Goal: Information Seeking & Learning: Learn about a topic

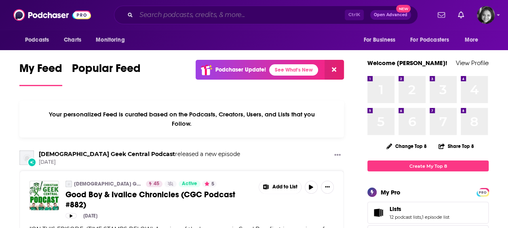
click at [168, 20] on input "Search podcasts, credits, & more..." at bounding box center [240, 14] width 209 height 13
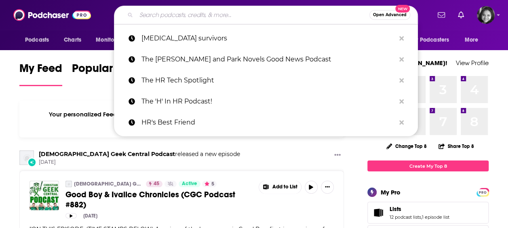
paste input "You, Me and the Big C: Putting the can in [MEDICAL_DATA]"
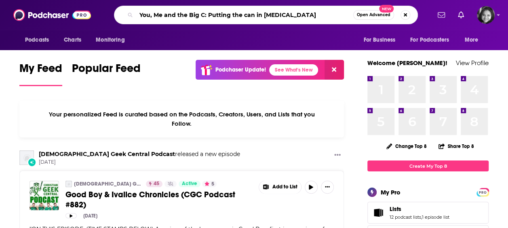
type input "You, Me and the Big C: Putting the can in [MEDICAL_DATA]"
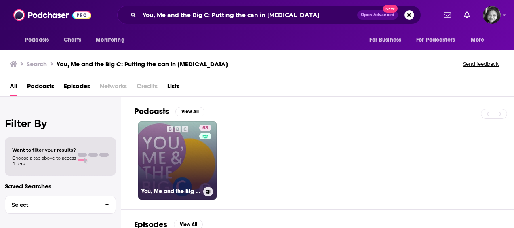
click at [165, 157] on link "53 You, Me and the Big C: Putting the can in [MEDICAL_DATA]" at bounding box center [177, 160] width 78 height 78
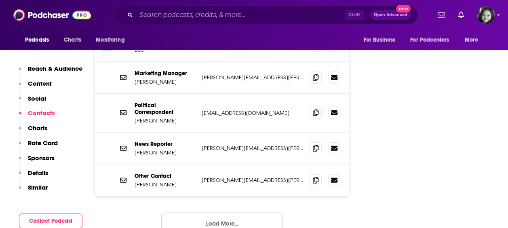
scroll to position [882, 0]
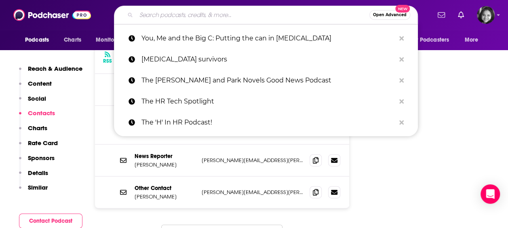
click at [224, 16] on input "Search podcasts, credits, & more..." at bounding box center [252, 14] width 233 height 13
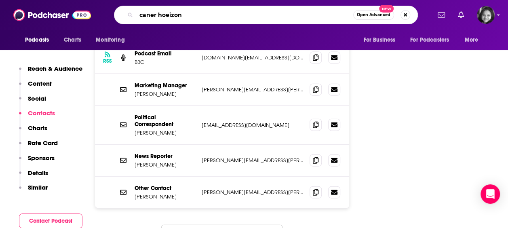
type input "caner hoeizons"
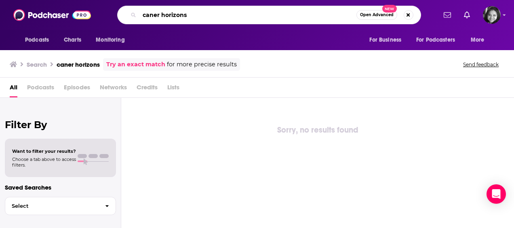
click at [153, 14] on input "caner horizons" at bounding box center [248, 14] width 217 height 13
type input "[MEDICAL_DATA] horizons"
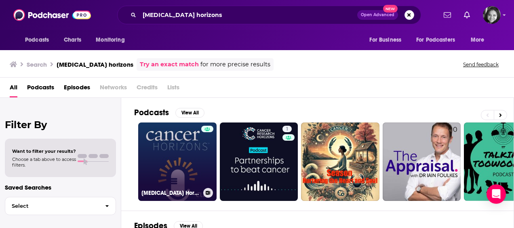
click at [186, 152] on link "[MEDICAL_DATA] Horizons" at bounding box center [177, 162] width 78 height 78
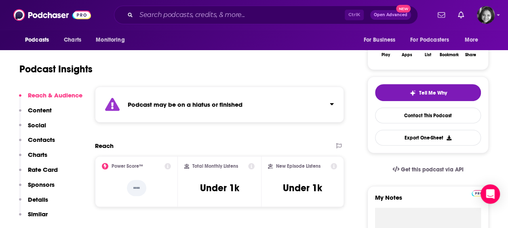
scroll to position [136, 0]
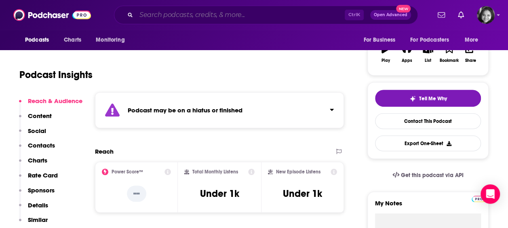
click at [216, 14] on input "Search podcasts, credits, & more..." at bounding box center [240, 14] width 209 height 13
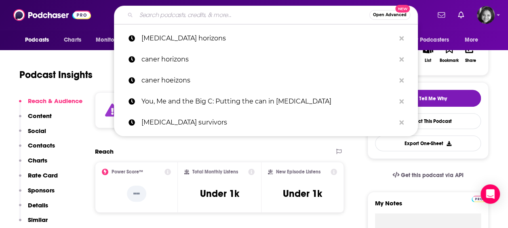
paste input "[MEDICAL_DATA] Actually F*king Sucks**"
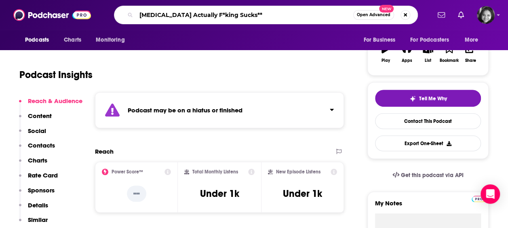
type input "[MEDICAL_DATA] Actually F*king Sucks**"
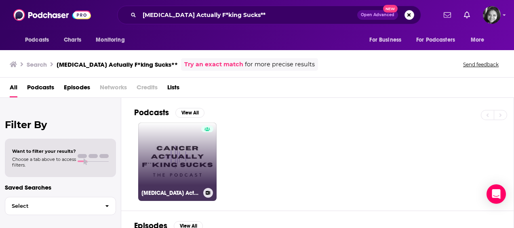
click at [175, 157] on link "[MEDICAL_DATA] Actually F**king [PERSON_NAME]" at bounding box center [177, 162] width 78 height 78
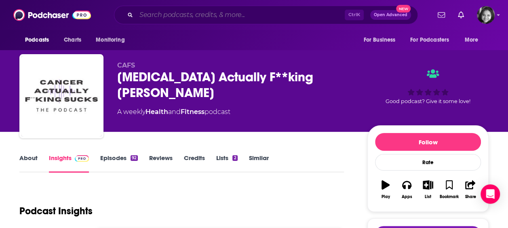
click at [268, 15] on input "Search podcasts, credits, & more..." at bounding box center [240, 14] width 209 height 13
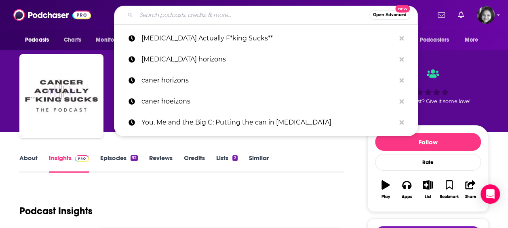
paste input "[MEDICAL_DATA] for Breakfast"
type input "[MEDICAL_DATA] for Breakfast"
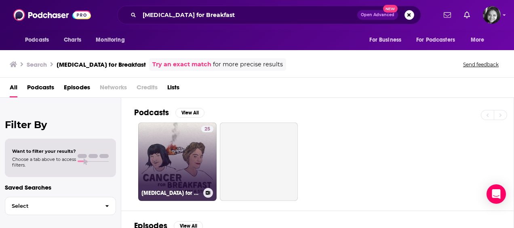
click at [196, 148] on link "25 [MEDICAL_DATA] for Breakfast" at bounding box center [177, 162] width 78 height 78
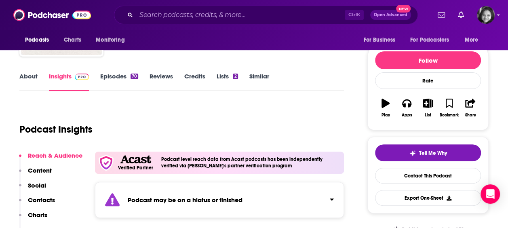
scroll to position [87, 0]
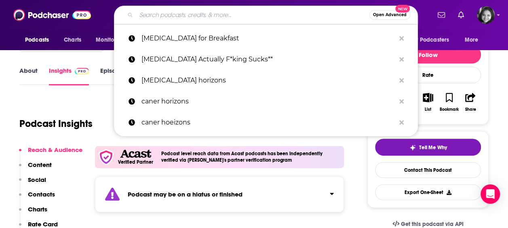
click at [224, 18] on input "Search podcasts, credits, & more..." at bounding box center [252, 14] width 233 height 13
paste input "Your Stories: Conquering [MEDICAL_DATA]"
type input "Your Stories: Conquering [MEDICAL_DATA]"
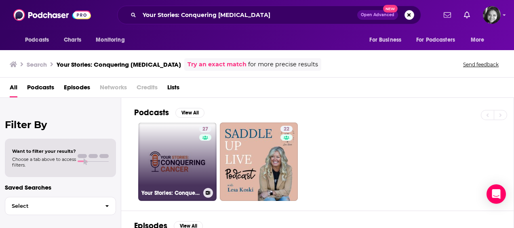
click at [176, 133] on link "27 Your Stories: Conquering [MEDICAL_DATA]" at bounding box center [177, 162] width 78 height 78
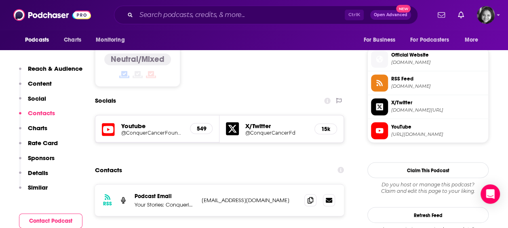
scroll to position [643, 0]
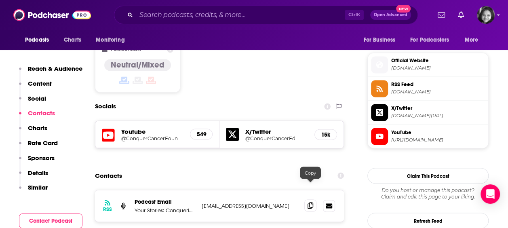
click at [309, 202] on icon at bounding box center [311, 205] width 6 height 6
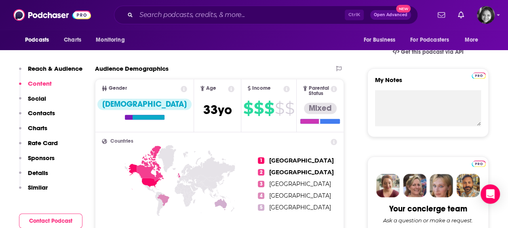
scroll to position [159, 0]
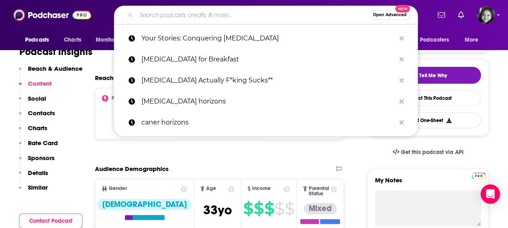
click at [231, 12] on input "Search podcasts, credits, & more..." at bounding box center [252, 14] width 233 height 13
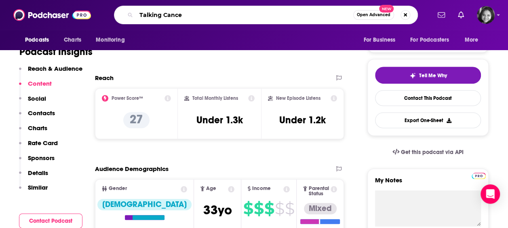
type input "Talking [MEDICAL_DATA]"
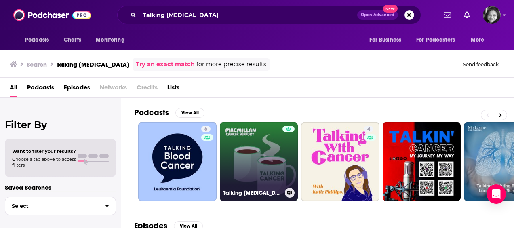
click at [252, 166] on link "Talking [MEDICAL_DATA]" at bounding box center [259, 162] width 78 height 78
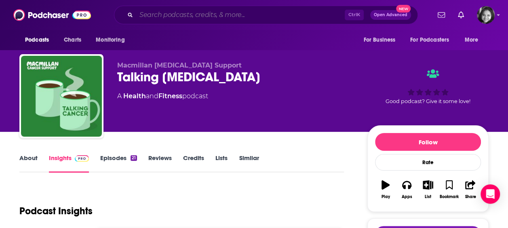
click at [222, 15] on input "Search podcasts, credits, & more..." at bounding box center [240, 14] width 209 height 13
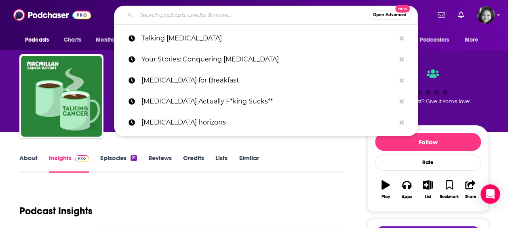
paste input "Cleveland Clinic [MEDICAL_DATA] Advances"
type input "Cleveland Clinic [MEDICAL_DATA] Advances"
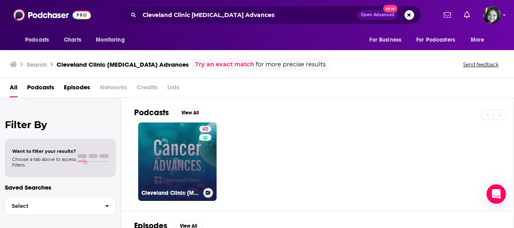
click at [161, 169] on link "43 Cleveland Clinic [MEDICAL_DATA] Advances" at bounding box center [177, 162] width 78 height 78
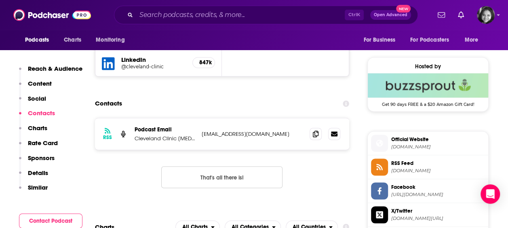
scroll to position [635, 0]
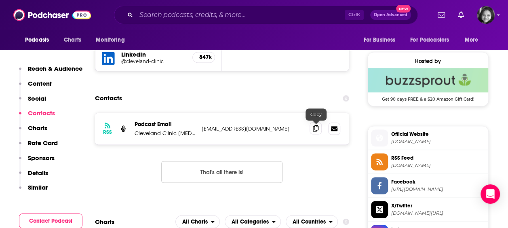
click at [317, 127] on icon at bounding box center [316, 128] width 6 height 6
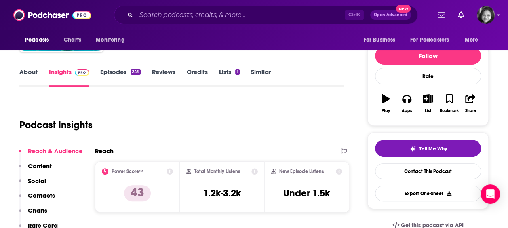
scroll to position [0, 0]
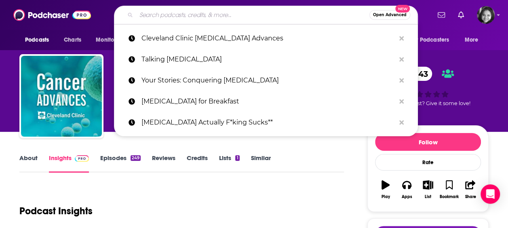
click at [271, 15] on input "Search podcasts, credits, & more..." at bounding box center [252, 14] width 233 height 13
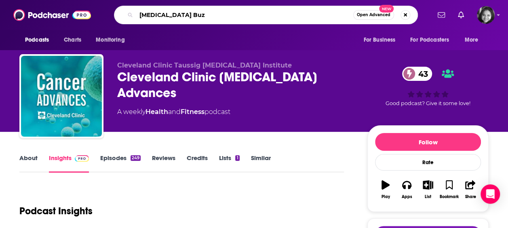
type input "[MEDICAL_DATA] Buzz"
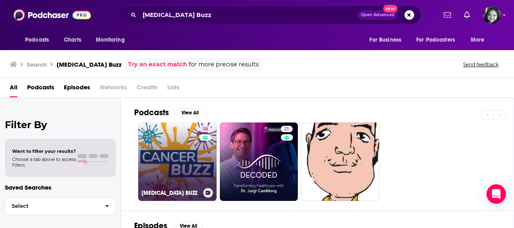
click at [169, 152] on link "38 [MEDICAL_DATA] BUZZ" at bounding box center [177, 162] width 78 height 78
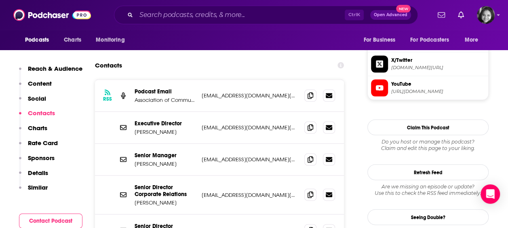
scroll to position [723, 0]
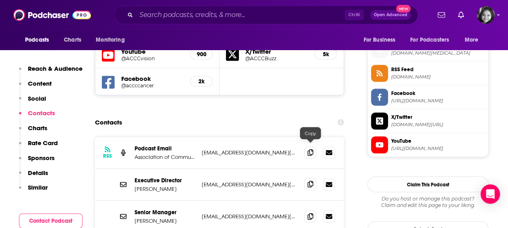
click at [310, 181] on icon at bounding box center [311, 184] width 6 height 6
click at [310, 149] on icon at bounding box center [311, 152] width 6 height 6
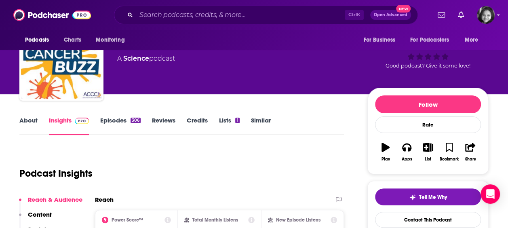
scroll to position [0, 0]
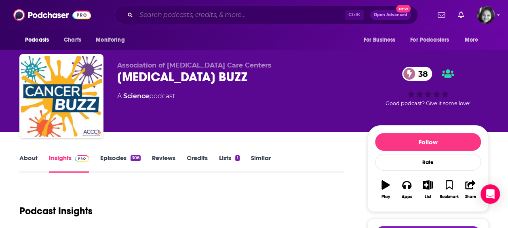
click at [239, 18] on input "Search podcasts, credits, & more..." at bounding box center [240, 14] width 209 height 13
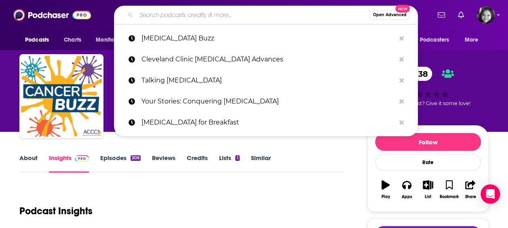
paste input "That [MEDICAL_DATA] Conversation"
type input "That [MEDICAL_DATA] Conversation"
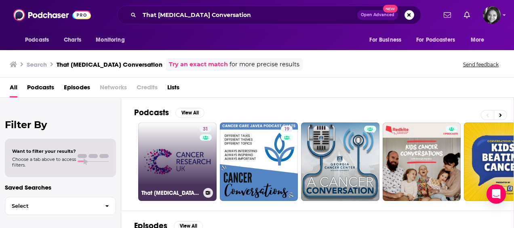
click at [171, 149] on link "31 That [MEDICAL_DATA] Conversation" at bounding box center [177, 162] width 78 height 78
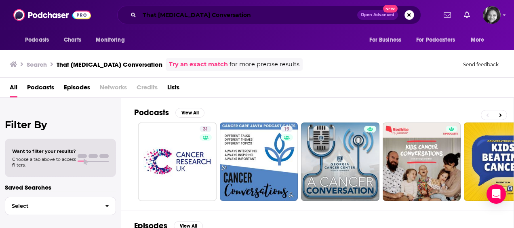
click at [238, 15] on input "That [MEDICAL_DATA] Conversation" at bounding box center [249, 14] width 218 height 13
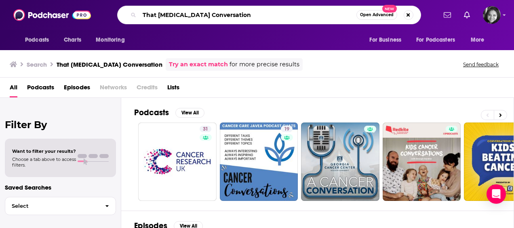
click at [238, 15] on input "That [MEDICAL_DATA] Conversation" at bounding box center [248, 14] width 217 height 13
type input "Frankly Speaking about [MEDICAL_DATA]"
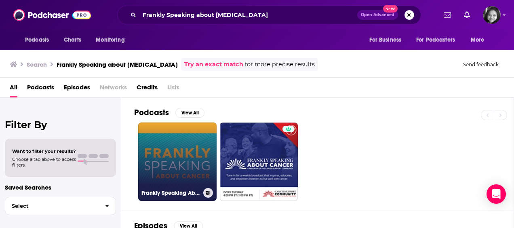
click at [179, 150] on link "Frankly Speaking About [MEDICAL_DATA]" at bounding box center [177, 162] width 78 height 78
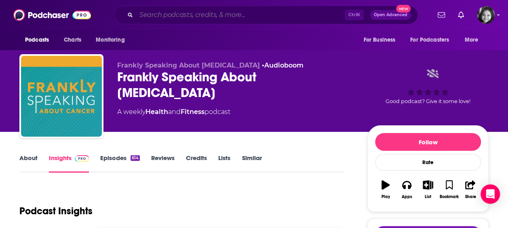
click at [222, 12] on input "Search podcasts, credits, & more..." at bounding box center [240, 14] width 209 height 13
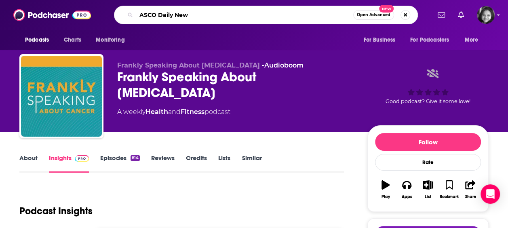
type input "ASCO Daily News"
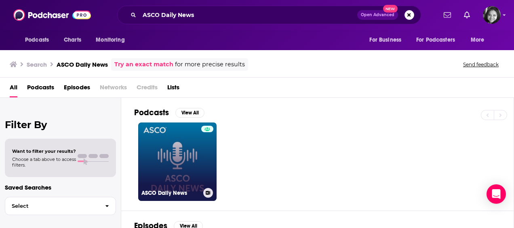
click at [167, 146] on link "ASCO Daily News" at bounding box center [177, 162] width 78 height 78
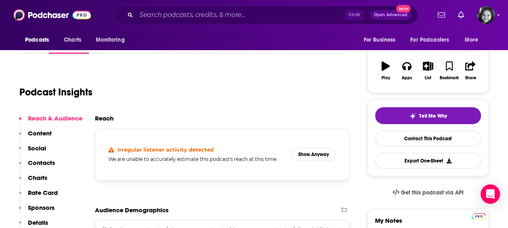
scroll to position [125, 0]
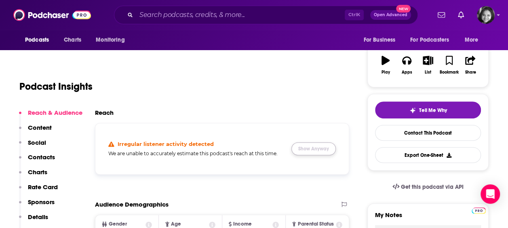
click at [317, 146] on button "Show Anyway" at bounding box center [314, 148] width 44 height 13
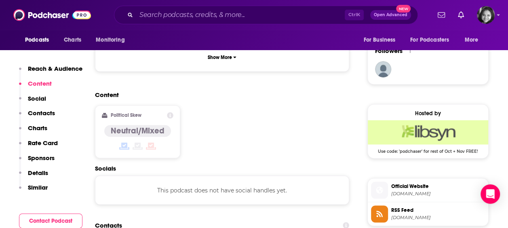
scroll to position [599, 0]
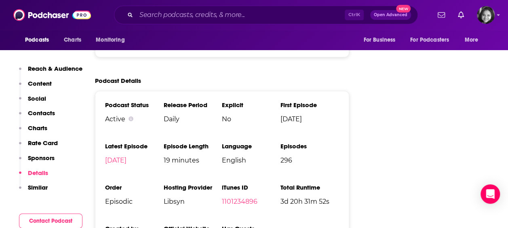
scroll to position [0, 0]
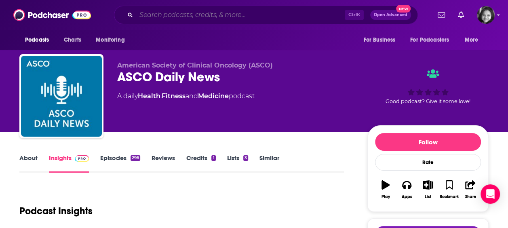
click at [199, 13] on input "Search podcasts, credits, & more..." at bounding box center [240, 14] width 209 height 13
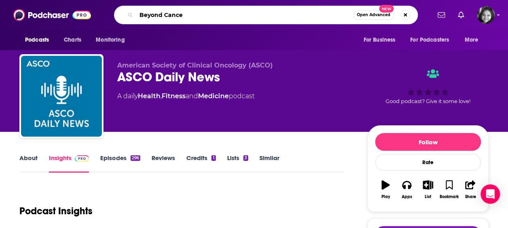
type input "Beyond [MEDICAL_DATA]"
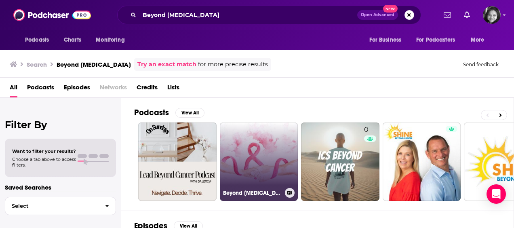
click at [260, 169] on link "Beyond [MEDICAL_DATA] Conversations" at bounding box center [259, 162] width 78 height 78
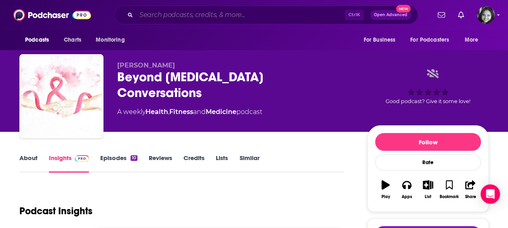
click at [163, 15] on input "Search podcasts, credits, & more..." at bounding box center [240, 14] width 209 height 13
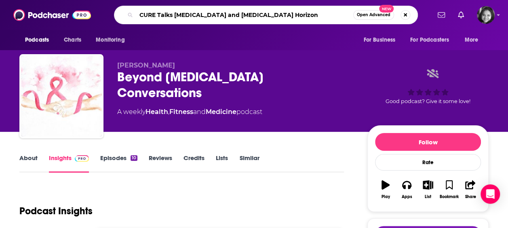
type input "CURE Talks [MEDICAL_DATA] and [MEDICAL_DATA] Horizons"
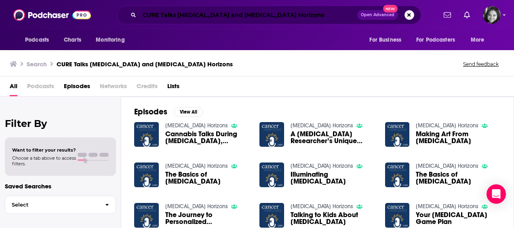
click at [274, 13] on input "CURE Talks [MEDICAL_DATA] and [MEDICAL_DATA] Horizons" at bounding box center [249, 14] width 218 height 13
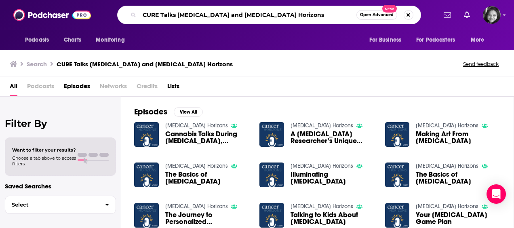
click at [274, 13] on input "CURE Talks [MEDICAL_DATA] and [MEDICAL_DATA] Horizons" at bounding box center [248, 14] width 217 height 13
type input "You, Me and The Big C"
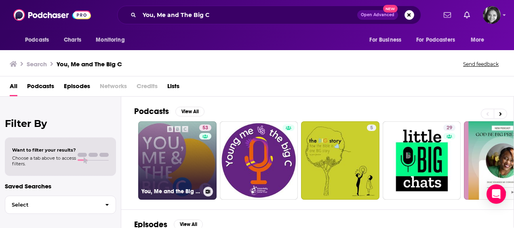
click at [159, 153] on link "53 You, Me and the Big C: Putting the can in [MEDICAL_DATA]" at bounding box center [177, 160] width 78 height 78
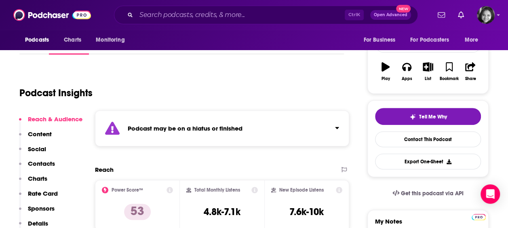
scroll to position [124, 0]
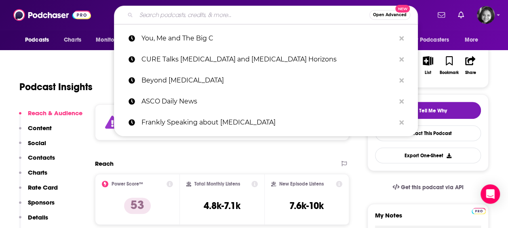
click at [309, 14] on input "Search podcasts, credits, & more..." at bounding box center [252, 14] width 233 height 13
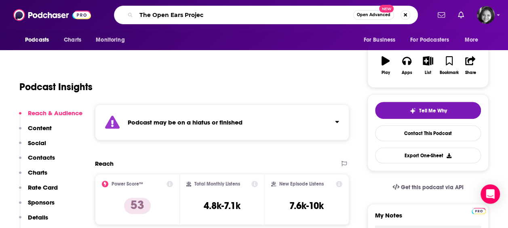
type input "The Open Ears Project"
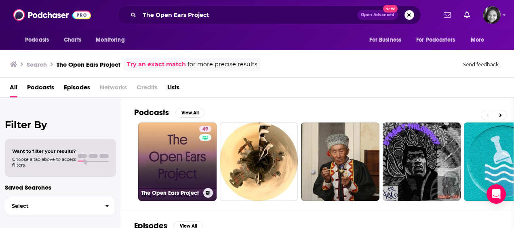
click at [171, 155] on link "49 The Open Ears Project" at bounding box center [177, 162] width 78 height 78
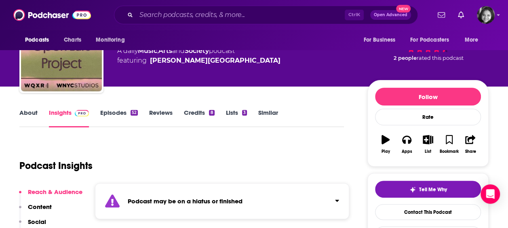
scroll to position [34, 0]
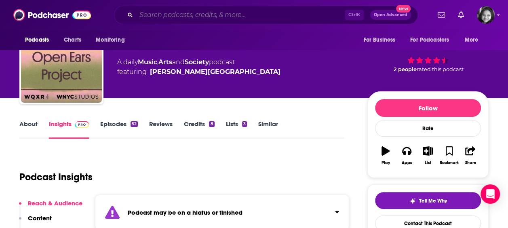
click at [256, 15] on input "Search podcasts, credits, & more..." at bounding box center [240, 14] width 209 height 13
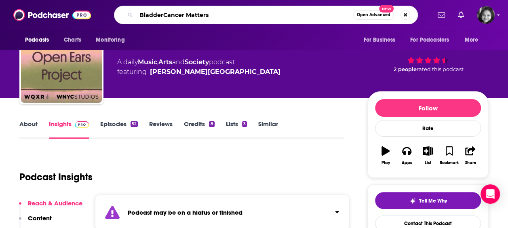
type input "BladderCancer Matters"
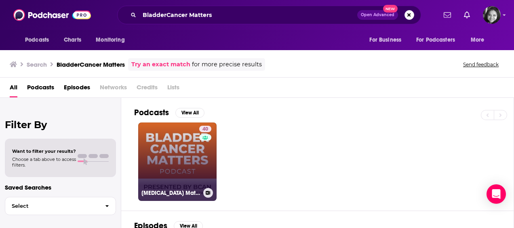
click at [168, 157] on link "40 [MEDICAL_DATA] Matters" at bounding box center [177, 162] width 78 height 78
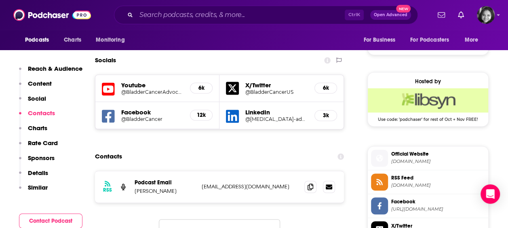
scroll to position [571, 0]
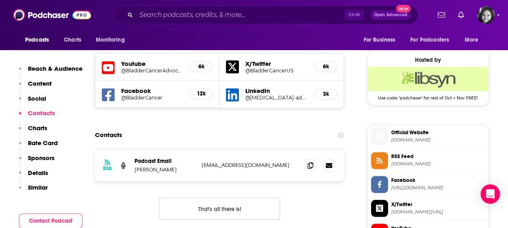
click at [310, 159] on span at bounding box center [311, 165] width 12 height 12
click at [310, 167] on icon at bounding box center [311, 165] width 6 height 6
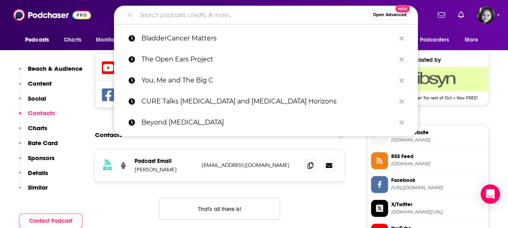
click at [285, 12] on input "Search podcasts, credits, & more..." at bounding box center [252, 14] width 233 height 13
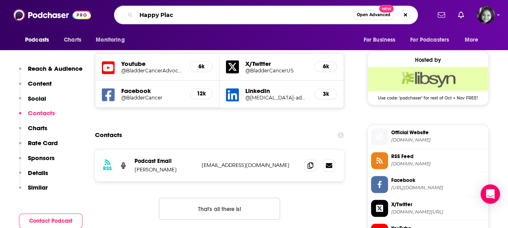
type input "Happy Place"
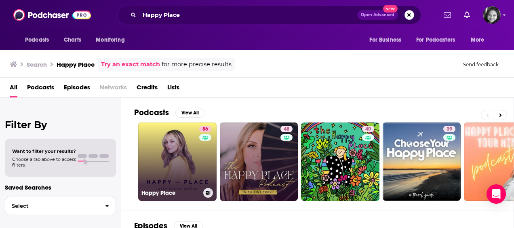
click at [163, 154] on link "[STREET_ADDRESS]" at bounding box center [177, 162] width 78 height 78
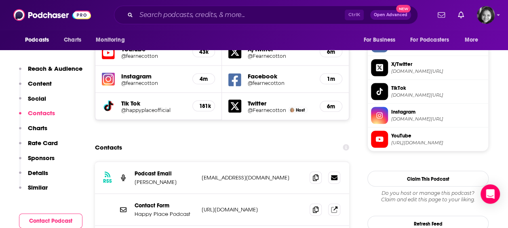
scroll to position [782, 0]
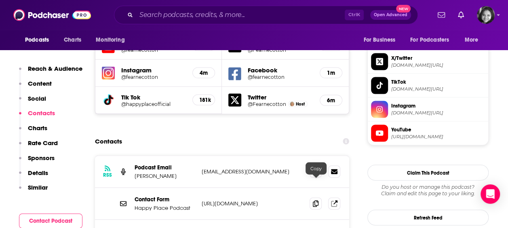
click at [233, 9] on input "Search podcasts, credits, & more..." at bounding box center [240, 14] width 209 height 13
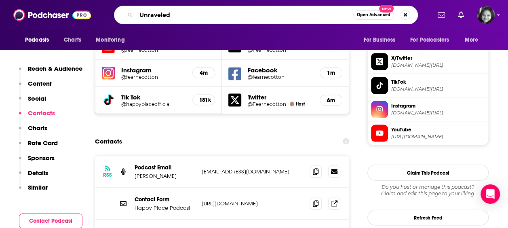
type input "Unraveled"
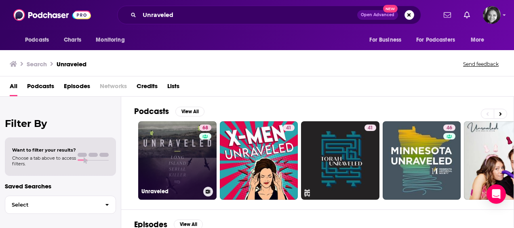
click at [174, 154] on link "68 Unraveled" at bounding box center [177, 160] width 78 height 78
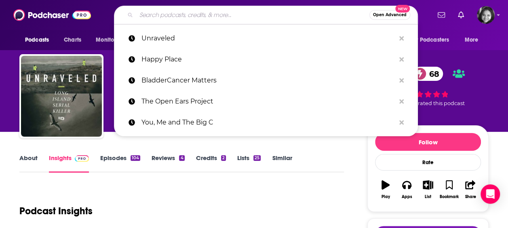
click at [243, 11] on input "Search podcasts, credits, & more..." at bounding box center [252, 14] width 233 height 13
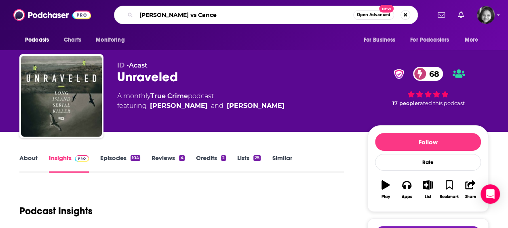
type input "[PERSON_NAME] vs [MEDICAL_DATA]"
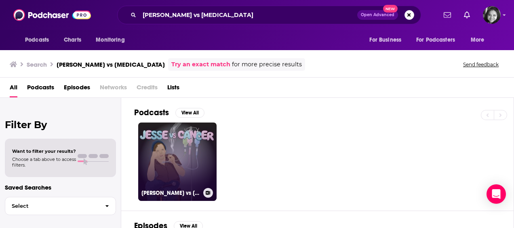
click at [194, 148] on link "[PERSON_NAME] vs [MEDICAL_DATA]" at bounding box center [177, 162] width 78 height 78
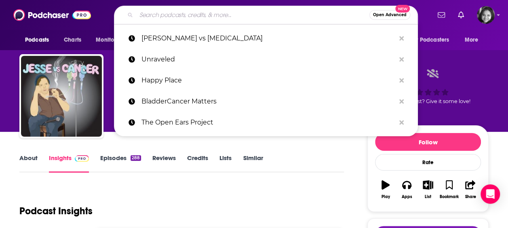
click at [217, 15] on input "Search podcasts, credits, & more..." at bounding box center [252, 14] width 233 height 13
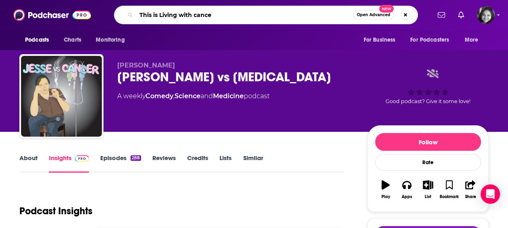
type input "This is Living with [MEDICAL_DATA]"
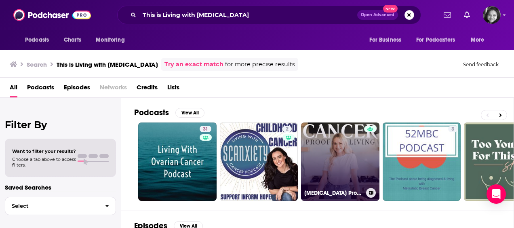
click at [319, 178] on link "[MEDICAL_DATA] Proof Living" at bounding box center [340, 162] width 78 height 78
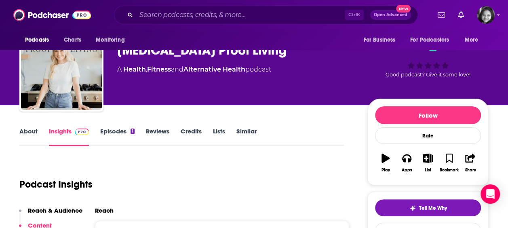
scroll to position [11, 0]
